Goal: Task Accomplishment & Management: Manage account settings

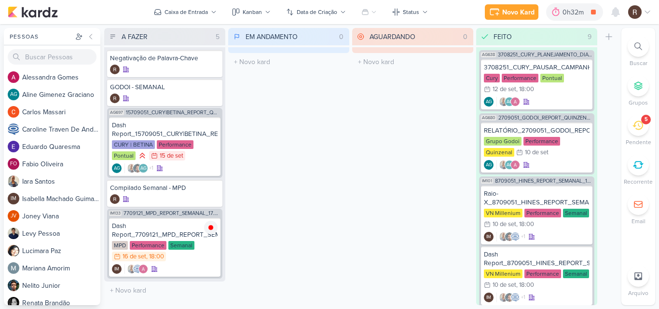
click at [633, 125] on icon at bounding box center [638, 125] width 11 height 11
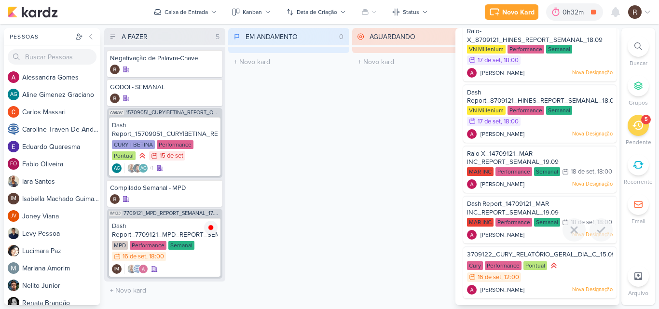
scroll to position [47, 0]
click at [513, 273] on div "16/9 [DATE] 12:00" at bounding box center [494, 278] width 54 height 10
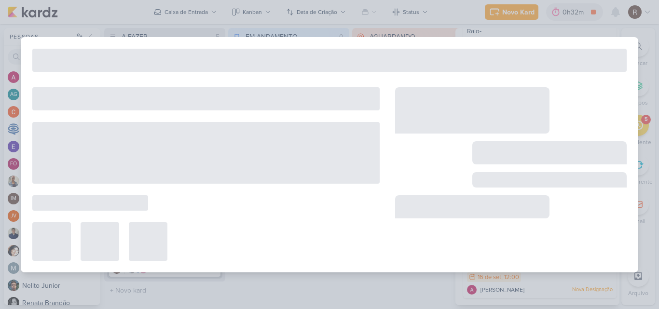
type input "3709122_CURY_RELATÓRIO_GERAL_DIA_C_15.09"
type input "[DATE] 12:00"
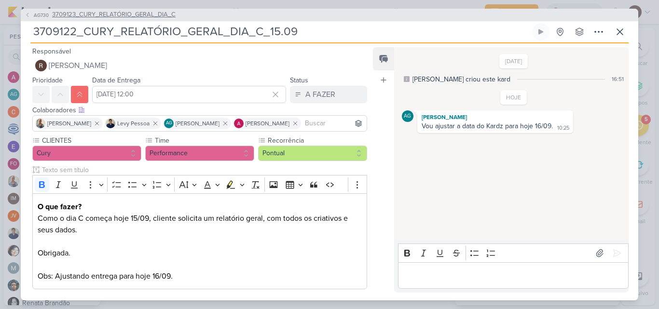
click at [111, 15] on span "3709123_CURY_RELATÓRIO_GERAL_DIA_C" at bounding box center [114, 15] width 124 height 10
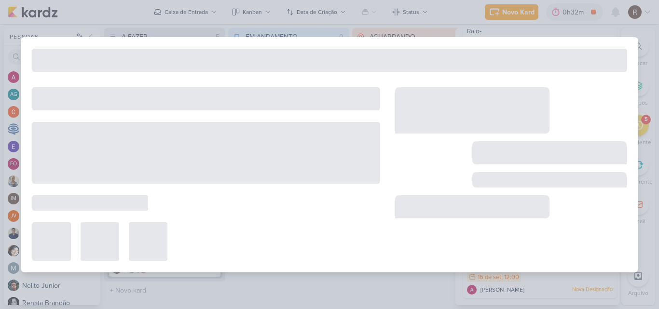
type input "3709123_CURY_RELATÓRIO_GERAL_DIA_C"
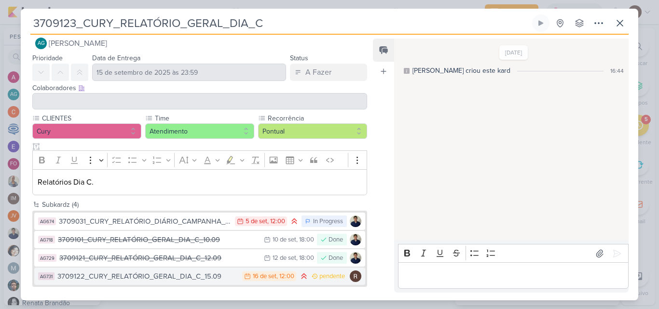
scroll to position [17, 0]
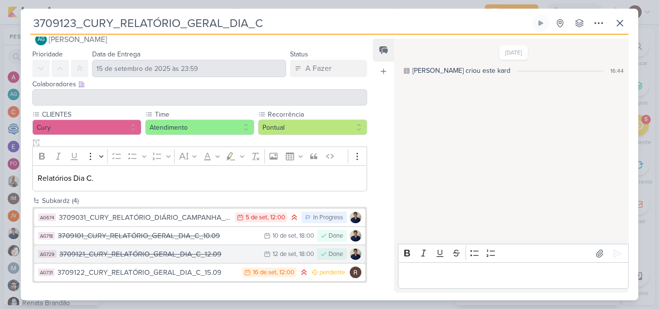
click at [174, 251] on div "3709121_CURY_RELATÓRIO_GERAL_DIA_C_12.09" at bounding box center [159, 254] width 200 height 11
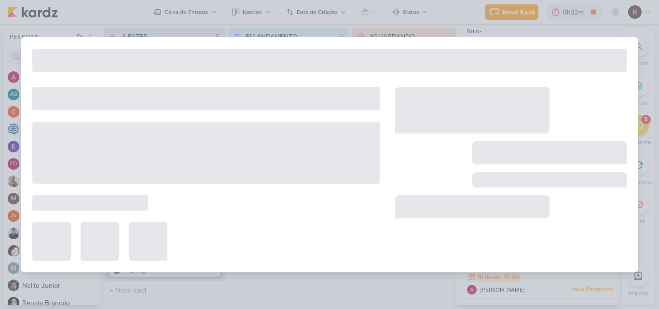
type input "3709121_CURY_RELATÓRIO_GERAL_DIA_C_12.09"
type input "12 de setembro de 2025 às 18:00"
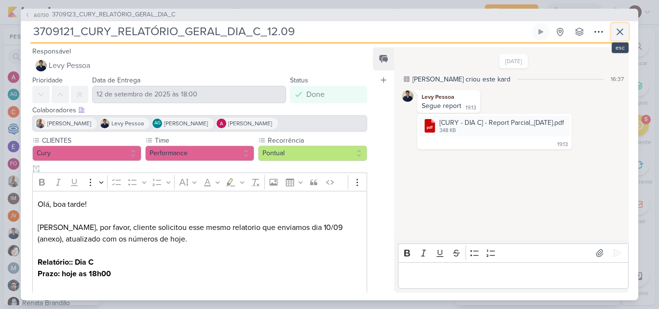
click at [620, 33] on icon at bounding box center [620, 32] width 12 height 12
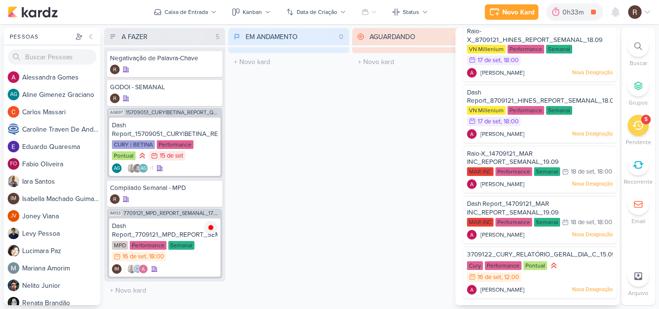
click at [343, 166] on div "EM ANDAMENTO 0 Mover Para Esquerda Mover Para Direita [GEOGRAPHIC_DATA] O títul…" at bounding box center [288, 166] width 121 height 277
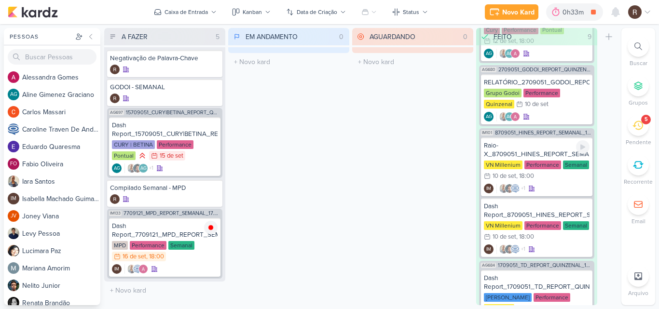
scroll to position [0, 0]
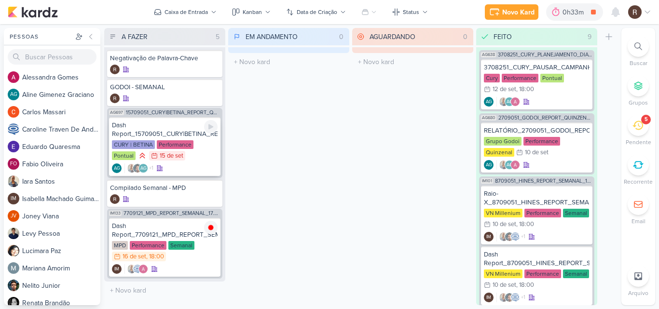
click at [192, 138] on div "Dash Report_15709051_CURY|BETINA_REPORT_QUINZENAL_16.09 CURY | BETINA Performan…" at bounding box center [164, 146] width 111 height 59
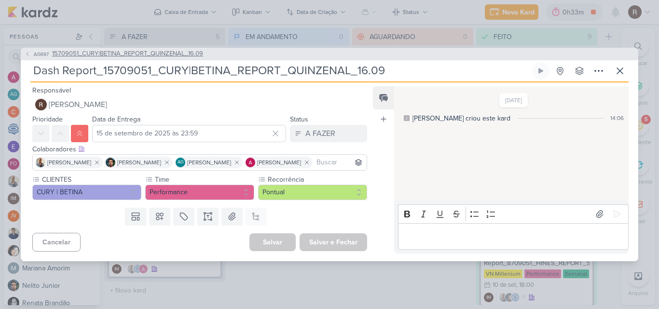
click at [181, 56] on span "15709051_CURY|BETINA_REPORT_QUINZENAL_16.09" at bounding box center [127, 54] width 151 height 10
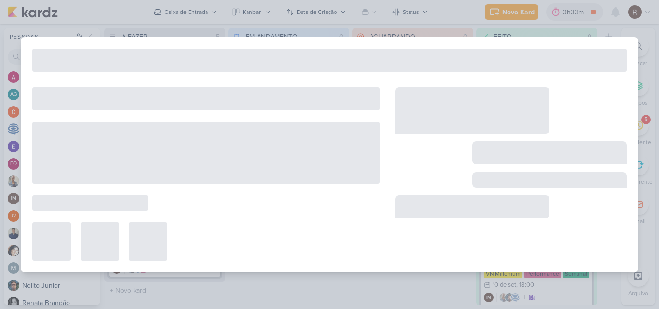
type input "15709051_CURY|BETINA_REPORT_QUINZENAL_16.09"
type input "16 de setembro de 2025 às 11:00"
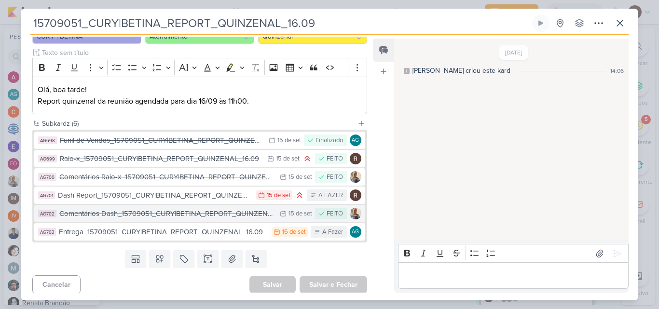
scroll to position [112, 0]
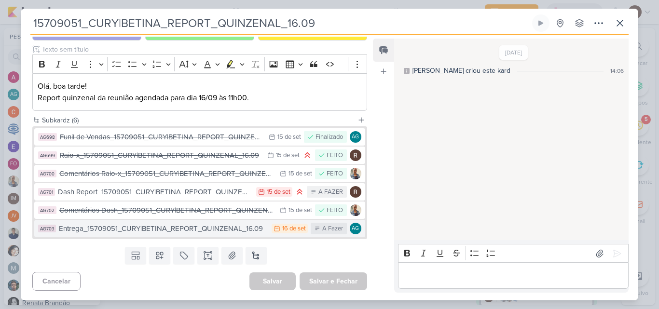
click at [239, 226] on div "Entrega_15709051_CURY|BETINA_REPORT_QUINZENAL_16.09" at bounding box center [163, 228] width 208 height 11
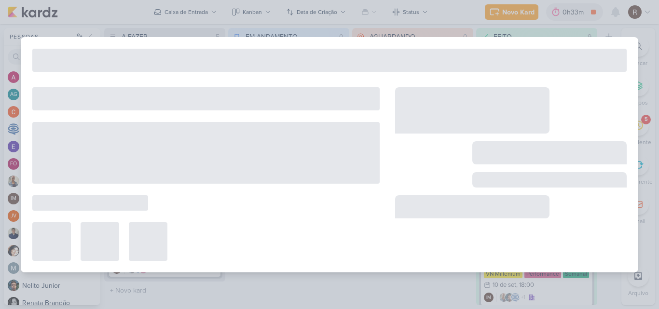
type input "Entrega_15709051_CURY|BETINA_REPORT_QUINZENAL_16.09"
type input "[DATE] 23:59"
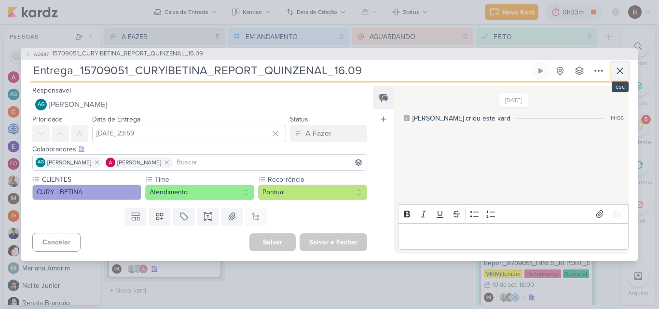
click at [618, 71] on icon at bounding box center [620, 71] width 12 height 12
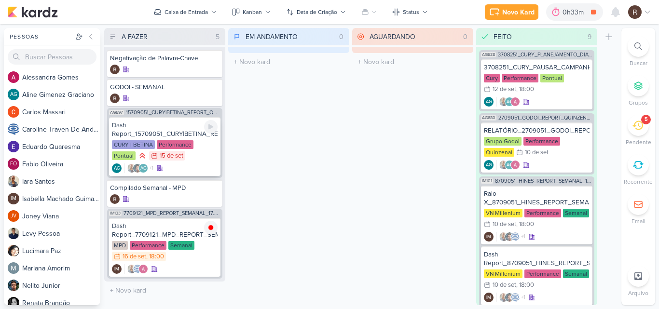
click at [179, 135] on div "Dash Report_15709051_CURY|BETINA_REPORT_QUINZENAL_16.09" at bounding box center [165, 129] width 106 height 17
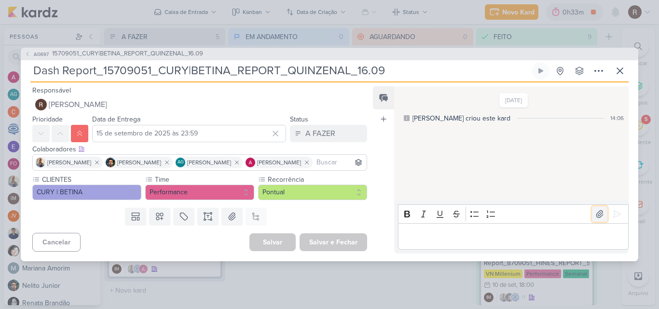
click at [595, 211] on icon at bounding box center [600, 214] width 10 height 10
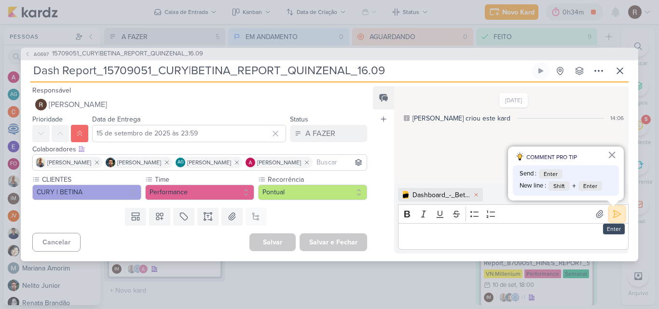
click at [613, 213] on icon at bounding box center [617, 214] width 10 height 10
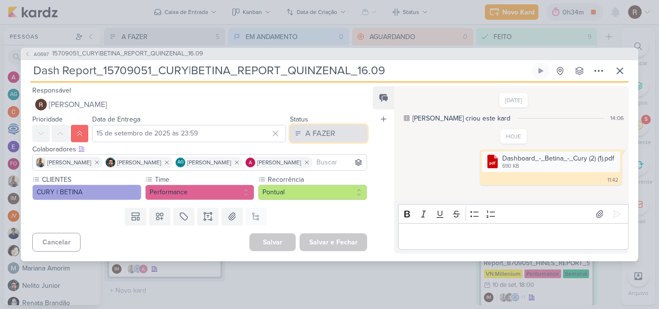
click at [341, 132] on button "A FAZER" at bounding box center [328, 133] width 77 height 17
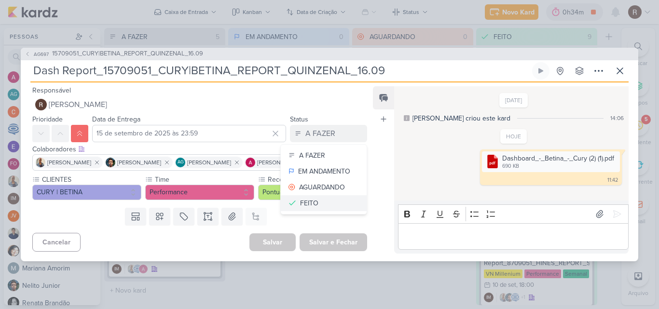
click at [328, 202] on button "FEITO" at bounding box center [324, 203] width 86 height 16
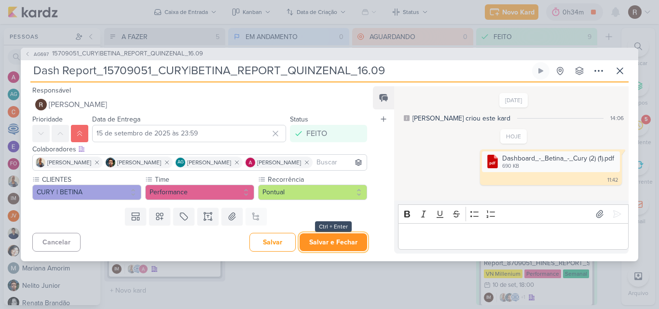
click at [345, 239] on button "Salvar e Fechar" at bounding box center [334, 243] width 68 height 18
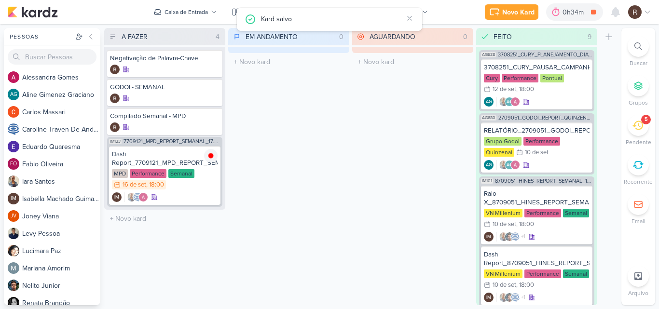
click at [634, 127] on icon at bounding box center [638, 125] width 11 height 11
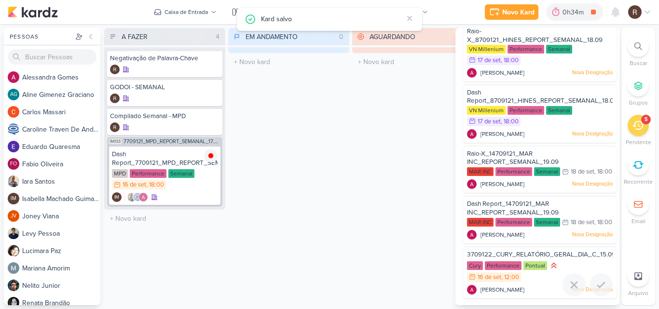
scroll to position [0, 0]
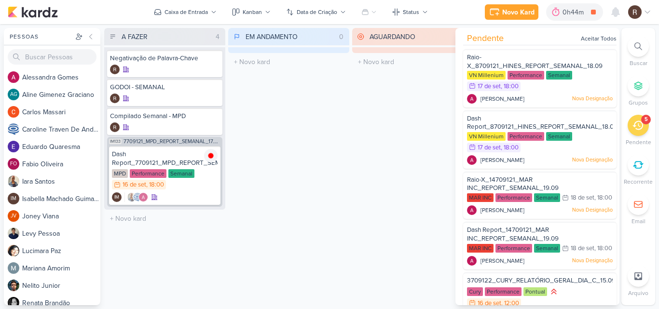
click at [639, 123] on icon at bounding box center [638, 125] width 11 height 11
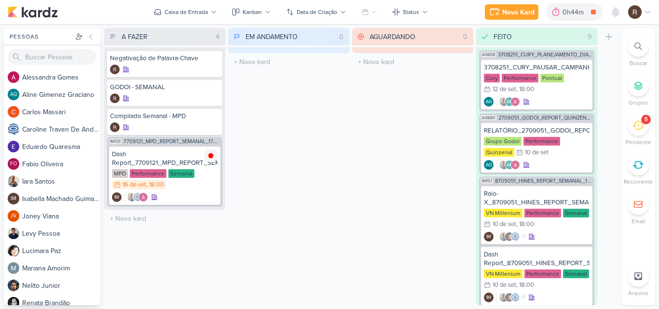
click at [639, 122] on icon at bounding box center [638, 125] width 11 height 9
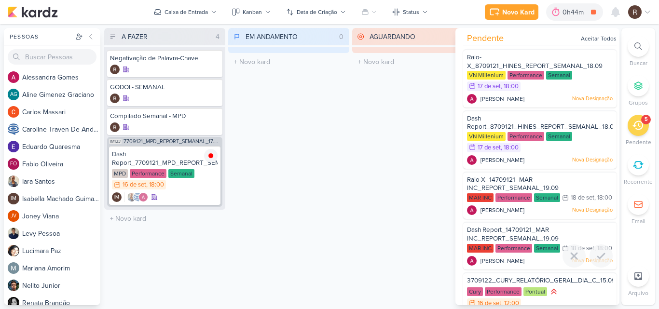
click at [520, 243] on span "Dash Report_14709121_MAR INC_REPORT_SEMANAL_19.09" at bounding box center [513, 234] width 92 height 16
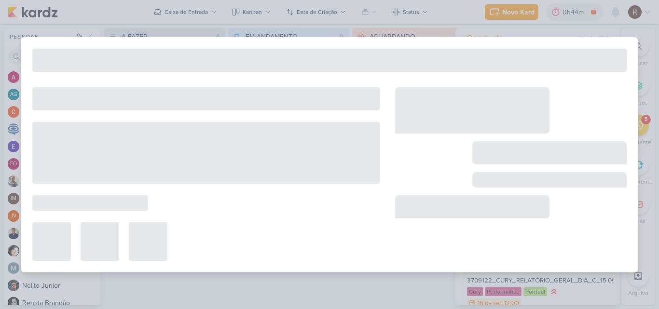
type input "Dash Report_14709121_MAR INC_REPORT_SEMANAL_19.09"
type input "[DATE] 18:00"
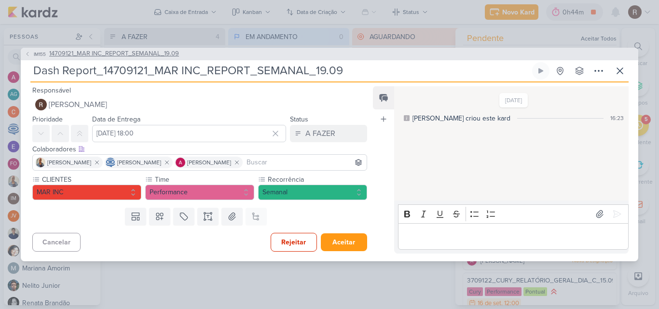
click at [165, 55] on span "14709121_MAR INC_REPORT_SEMANAL_19.09" at bounding box center [114, 54] width 130 height 10
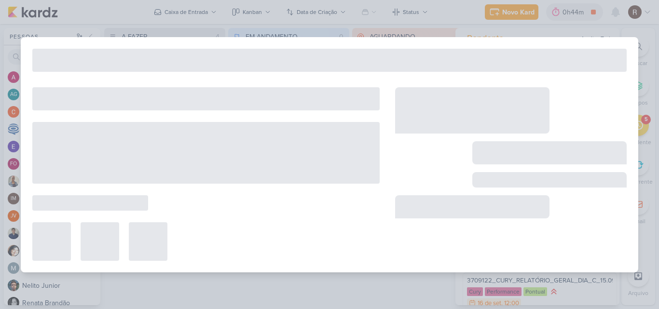
type input "14709121_MAR INC_REPORT_SEMANAL_19.09"
type input "[DATE] 14:00"
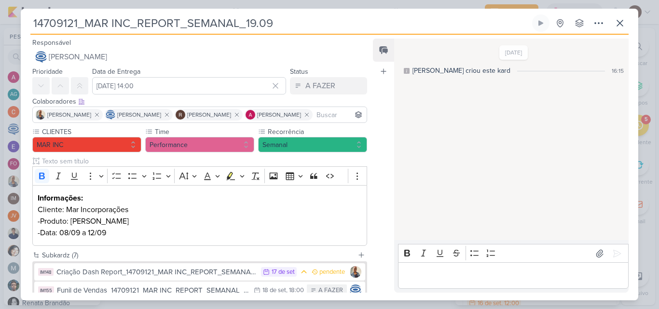
click at [434, 33] on div "14709121_MAR INC_REPORT_SEMANAL_19.09 Criado por [PERSON_NAME] nenhum grupo dis…" at bounding box center [329, 24] width 598 height 20
click at [621, 28] on icon at bounding box center [620, 23] width 12 height 12
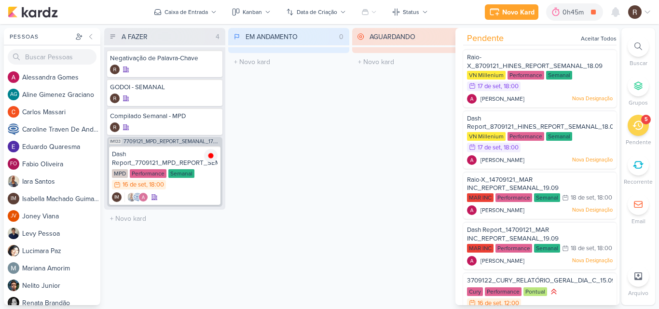
click at [360, 216] on div "AGUARDANDO 0 Mover Para Esquerda Mover Para Direita [GEOGRAPHIC_DATA] O título …" at bounding box center [412, 166] width 121 height 277
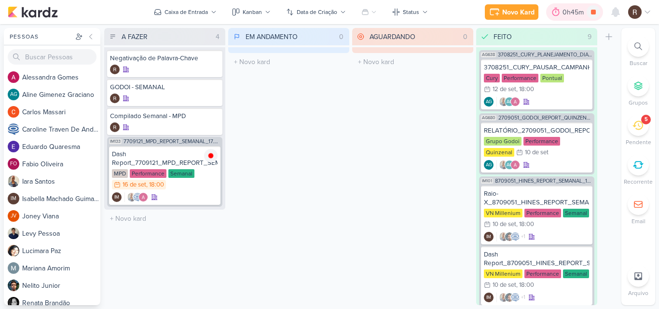
click at [565, 16] on div "0h45m" at bounding box center [575, 12] width 24 height 10
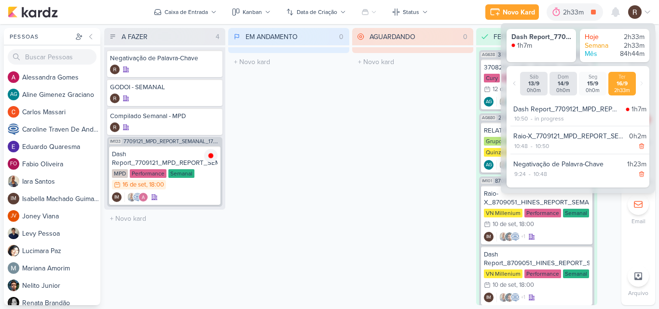
click at [412, 157] on div "AGUARDANDO 0 Mover Para Esquerda Mover Para Direita [GEOGRAPHIC_DATA] O título …" at bounding box center [412, 166] width 121 height 277
